Goal: Book appointment/travel/reservation

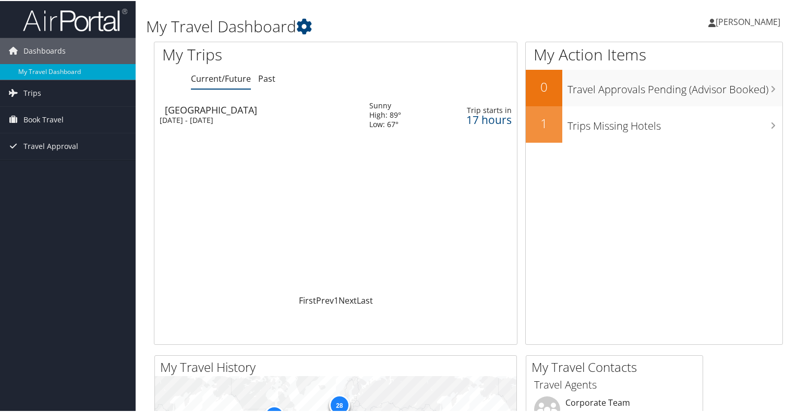
click at [319, 121] on div "Thu 2 Oct 2025 - Mon 6 Oct 2025" at bounding box center [257, 119] width 194 height 9
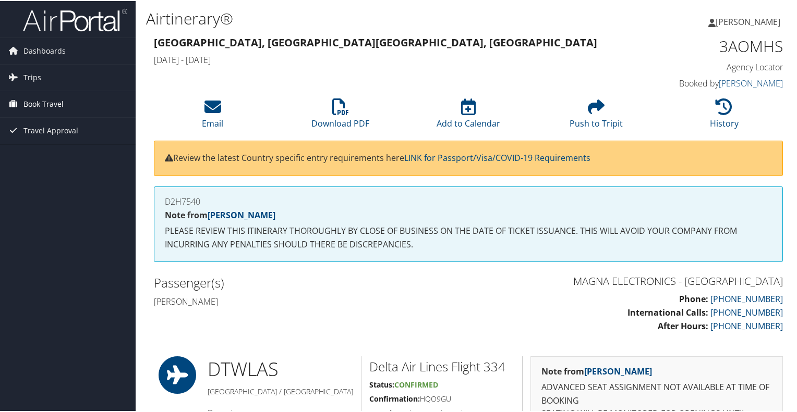
click at [38, 100] on span "Book Travel" at bounding box center [43, 103] width 40 height 26
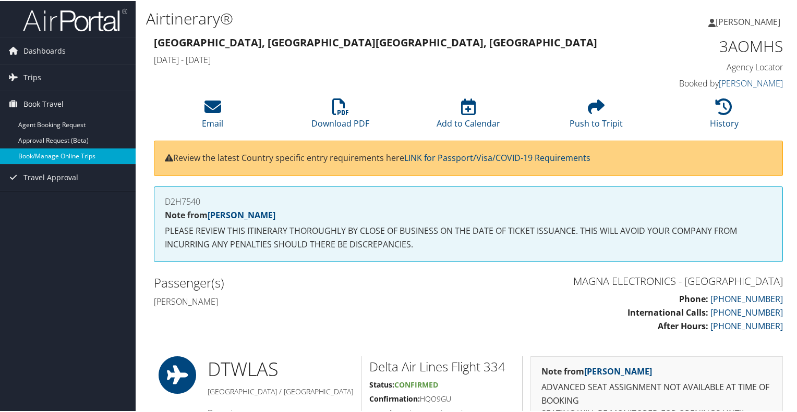
click at [52, 150] on link "Book/Manage Online Trips" at bounding box center [68, 156] width 136 height 16
